Goal: Information Seeking & Learning: Learn about a topic

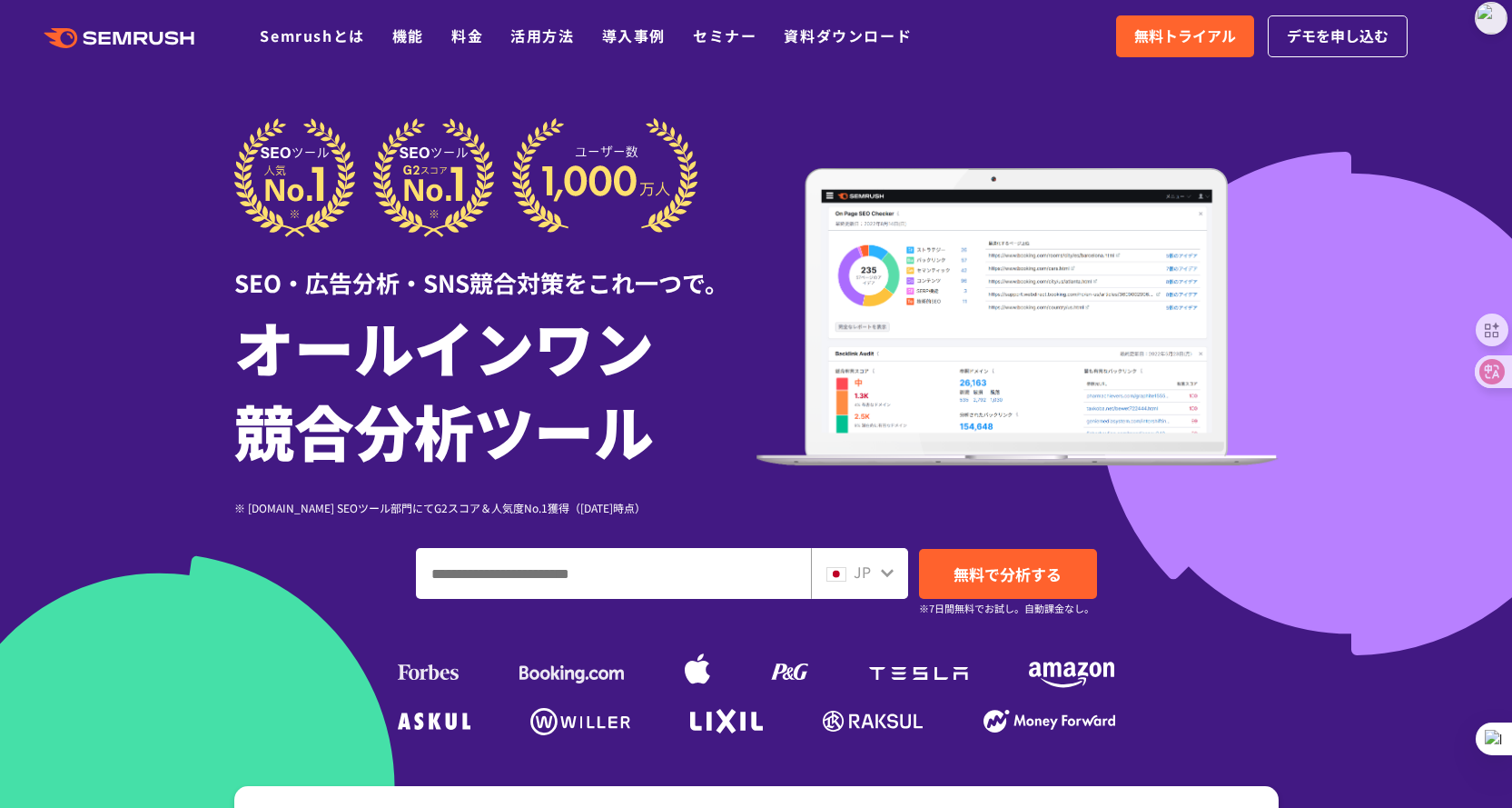
click at [546, 578] on input "ドメイン、キーワードまたはURLを入力してください" at bounding box center [613, 573] width 393 height 49
type input "**********"
click at [892, 571] on icon at bounding box center [888, 572] width 13 height 8
click at [878, 571] on div "JP" at bounding box center [856, 572] width 58 height 24
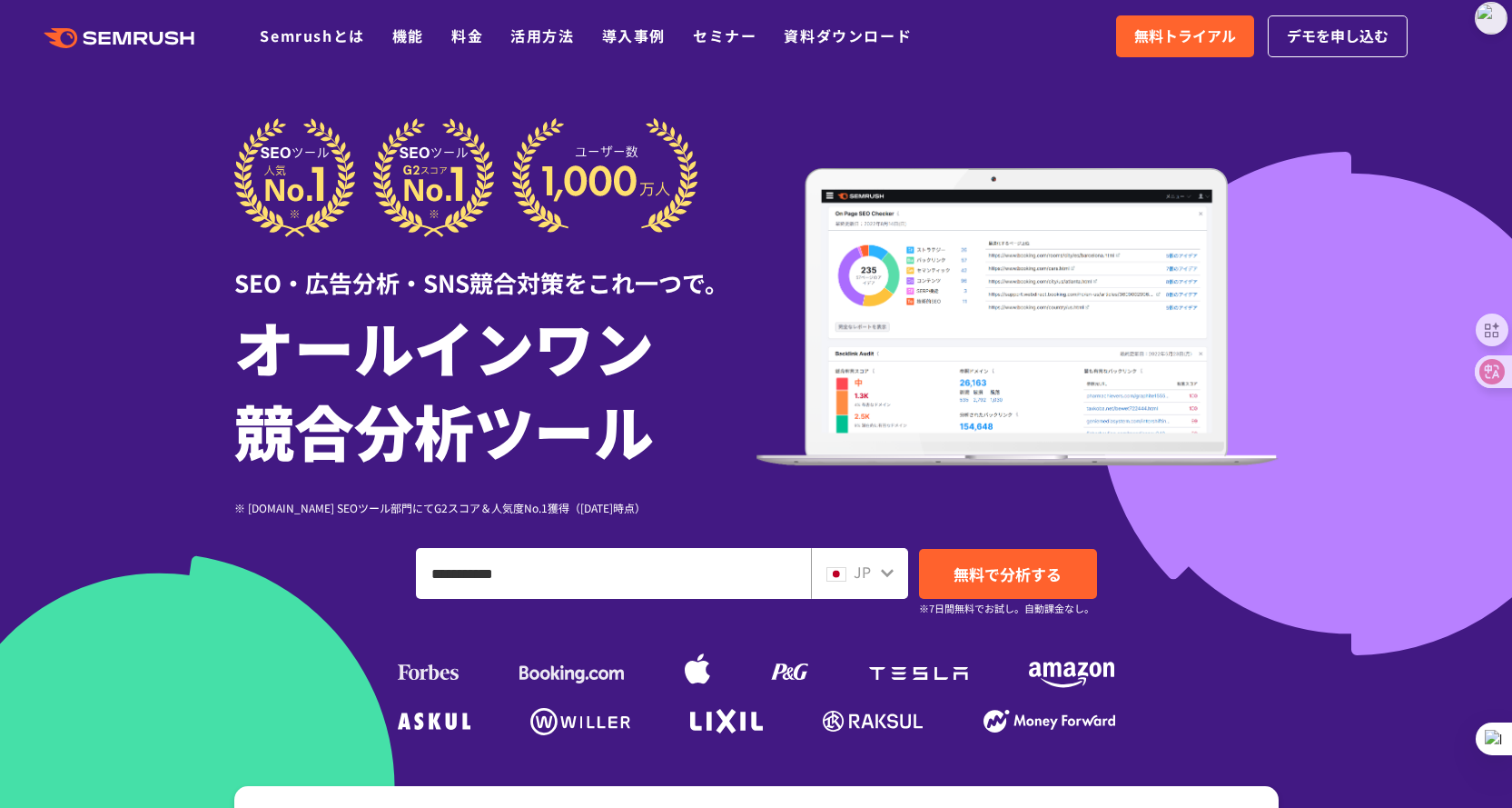
click at [878, 571] on div "JP" at bounding box center [856, 572] width 58 height 24
click at [838, 572] on img at bounding box center [837, 574] width 20 height 15
click at [862, 571] on span "JP" at bounding box center [862, 571] width 17 height 22
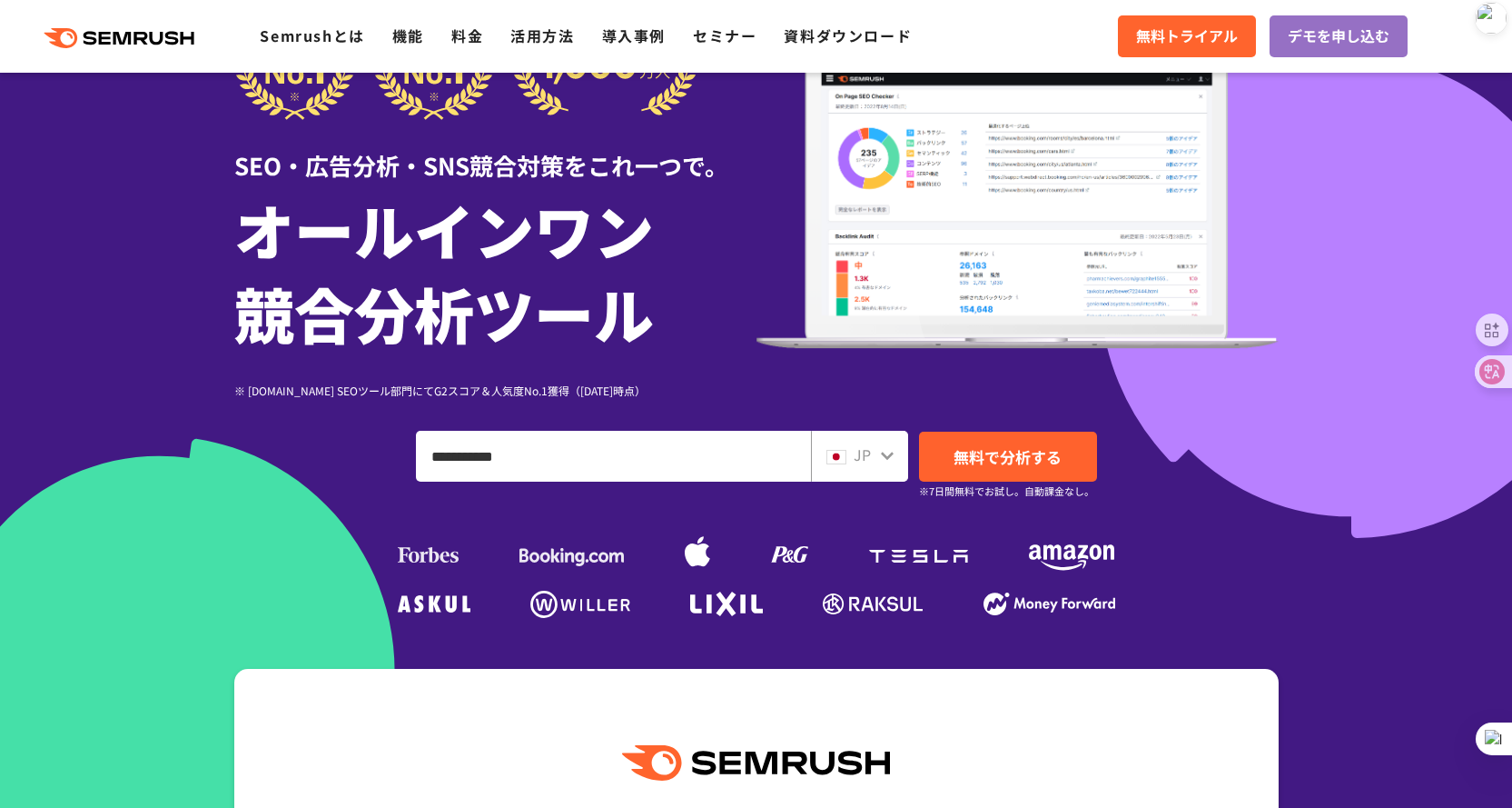
scroll to position [182, 0]
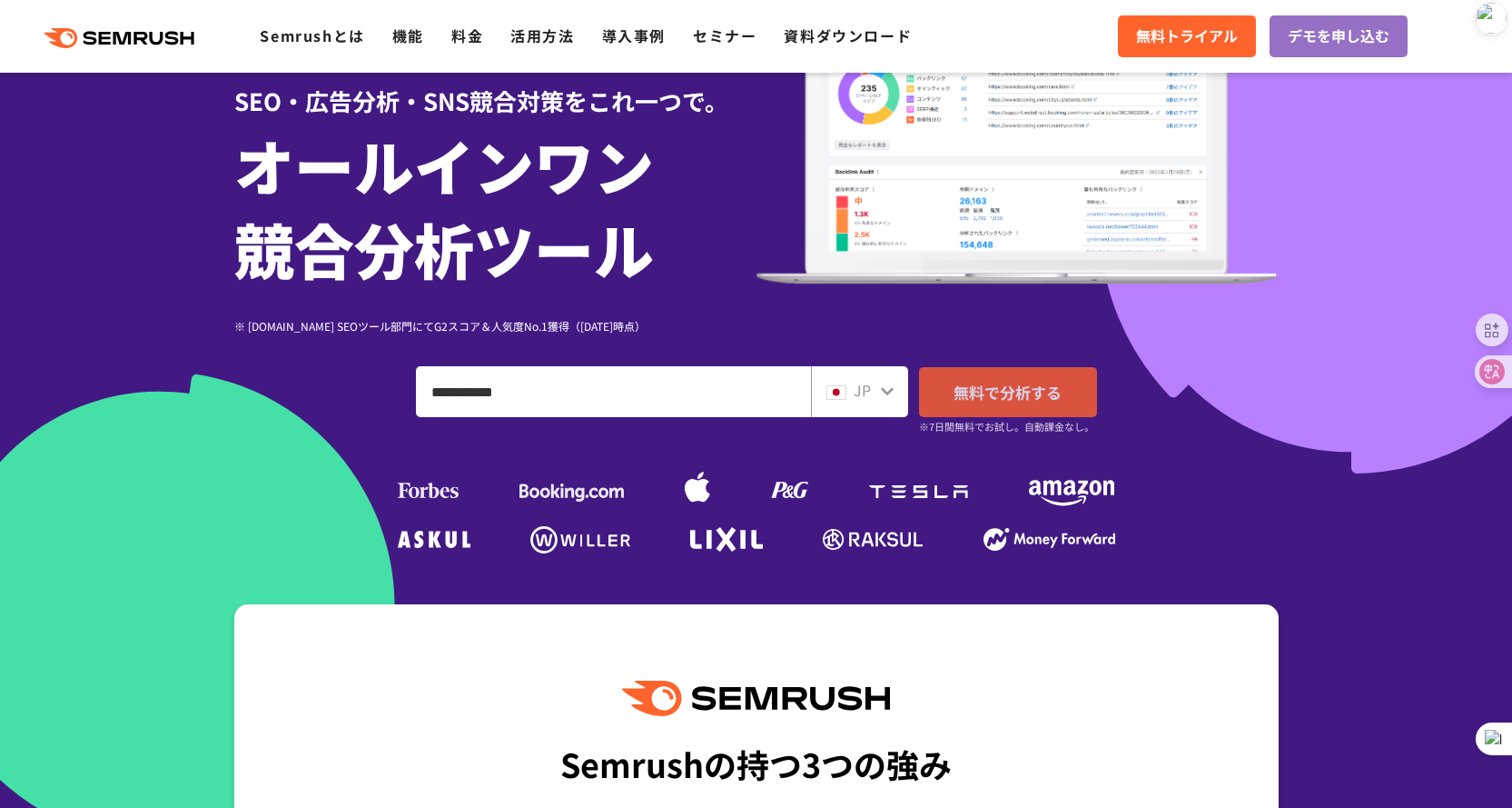
click at [990, 372] on link "無料で分析する" at bounding box center [1008, 391] width 178 height 50
